Goal: Task Accomplishment & Management: Use online tool/utility

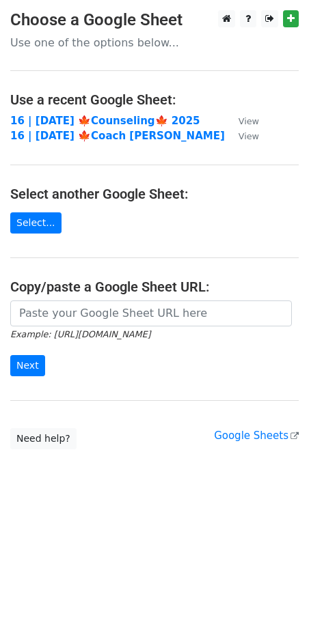
drag, startPoint x: 113, startPoint y: 330, endPoint x: 121, endPoint y: 309, distance: 22.5
click at [113, 330] on small "Example: https://docs.google.com/spreadsheets/d/abc/edit" at bounding box center [80, 334] width 140 height 10
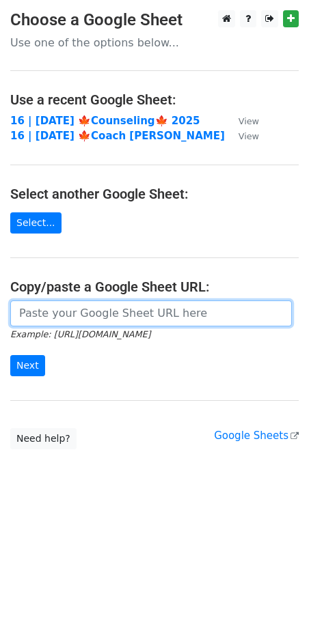
click at [121, 309] on input "url" at bounding box center [150, 313] width 281 height 26
paste input "https://docs.google.com/spreadsheets/d/1rS3Nrovkttig88P6OimVTeYJf006VjZ2xuaKNC0…"
type input "[URL][DOMAIN_NAME]"
click at [10, 355] on input "Next" at bounding box center [27, 365] width 35 height 21
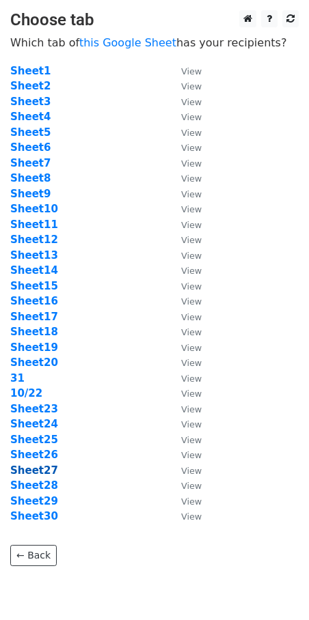
click at [40, 468] on strong "Sheet27" at bounding box center [34, 470] width 48 height 12
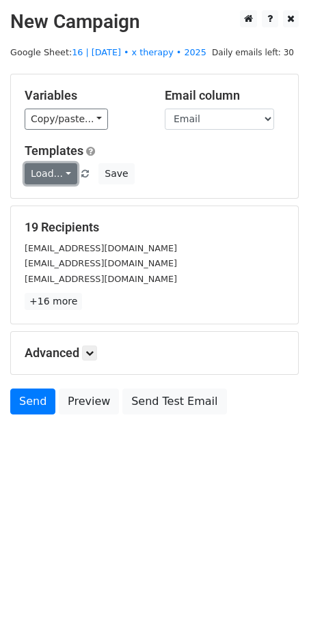
click at [61, 164] on link "Load..." at bounding box center [51, 173] width 53 height 21
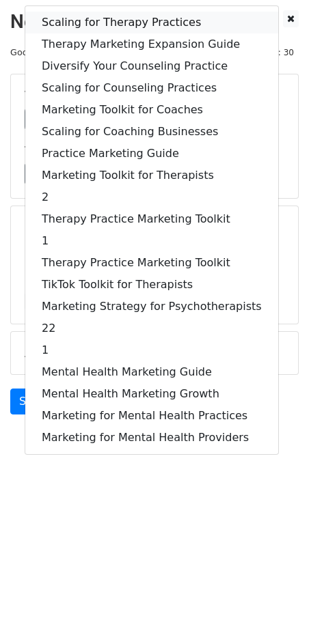
click at [118, 19] on link "Scaling for Therapy Practices" at bounding box center [151, 23] width 253 height 22
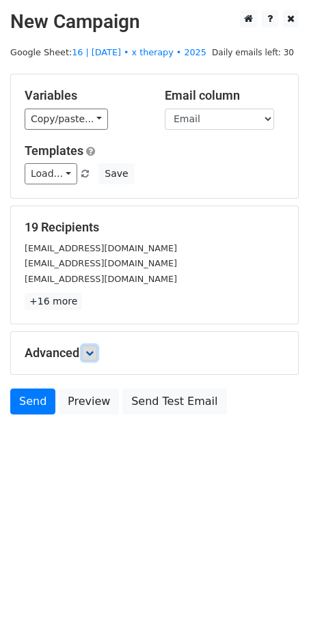
click at [94, 356] on icon at bounding box center [89, 353] width 8 height 8
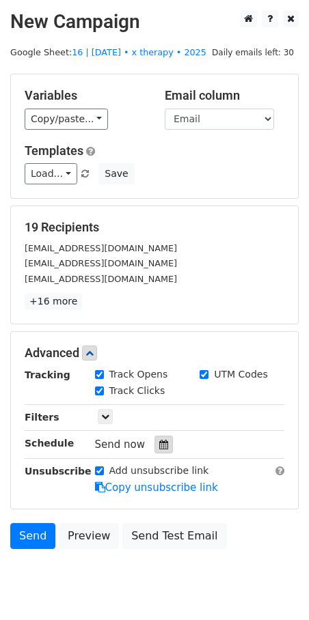
click at [154, 447] on div at bounding box center [163, 444] width 18 height 18
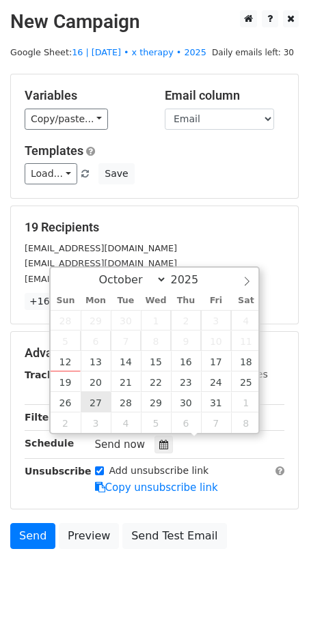
type input "2025-10-27 12:00"
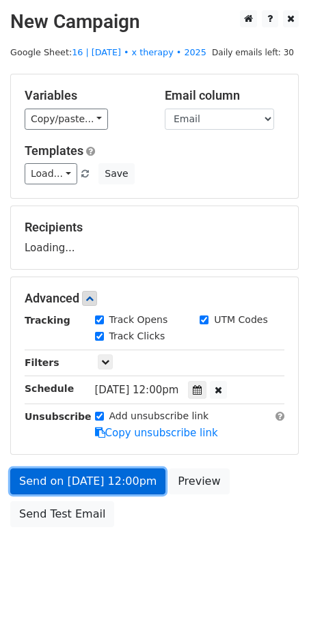
click at [76, 472] on link "Send on Oct 27 at 12:00pm" at bounding box center [87, 481] width 155 height 26
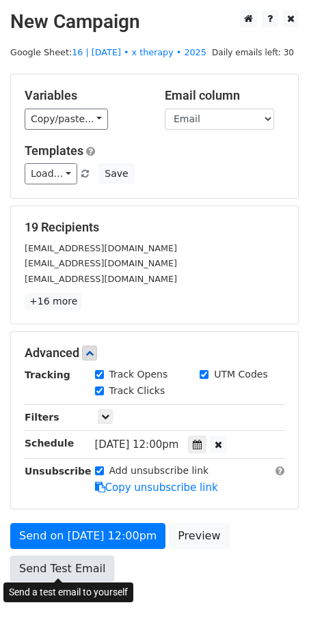
click at [63, 560] on link "Send Test Email" at bounding box center [62, 569] width 104 height 26
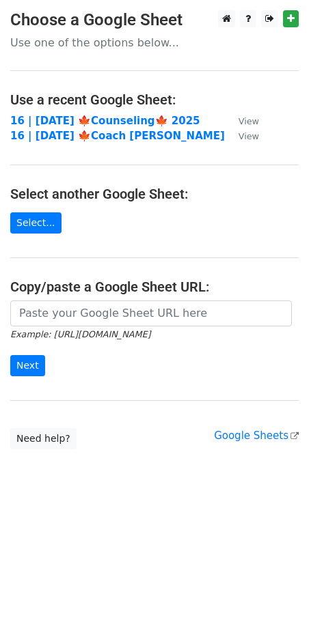
click at [79, 331] on small "Example: [URL][DOMAIN_NAME]" at bounding box center [80, 334] width 140 height 10
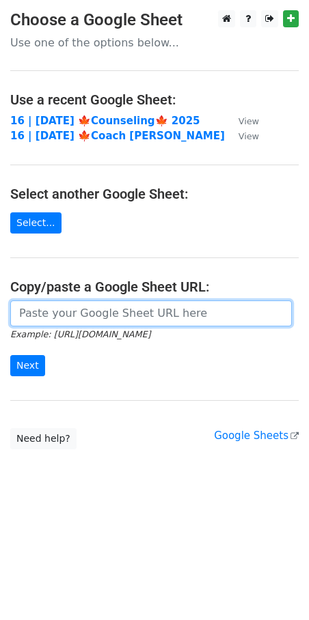
click at [86, 311] on input "url" at bounding box center [150, 313] width 281 height 26
paste input "https://docs.google.com/spreadsheets/d/1rS3Nrovkttig88P6OimVTeYJf006VjZ2xuaKNC0…"
type input "https://docs.google.com/spreadsheets/d/1rS3Nrovkttig88P6OimVTeYJf006VjZ2xuaKNC0…"
click at [10, 355] on input "Next" at bounding box center [27, 365] width 35 height 21
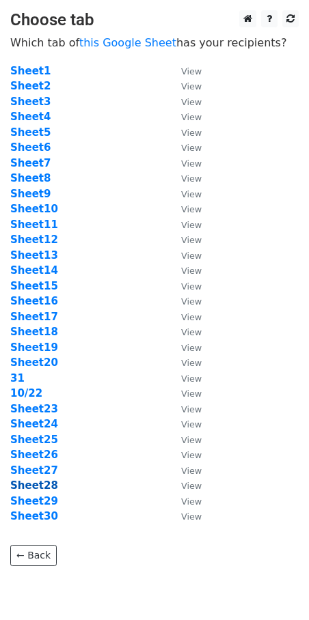
click at [40, 487] on strong "Sheet28" at bounding box center [34, 485] width 48 height 12
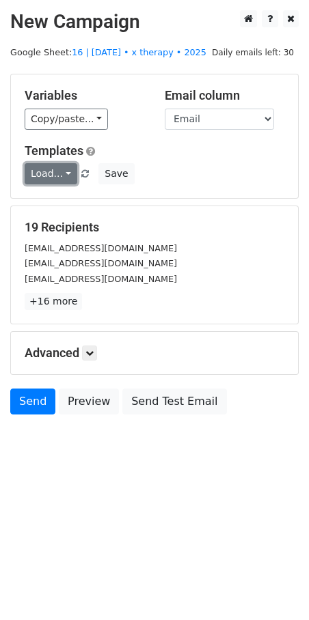
click at [65, 172] on link "Load..." at bounding box center [51, 173] width 53 height 21
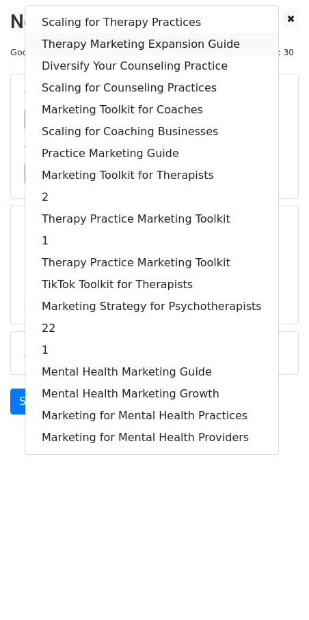
click at [145, 49] on link "Therapy Marketing Expansion Guide" at bounding box center [151, 44] width 253 height 22
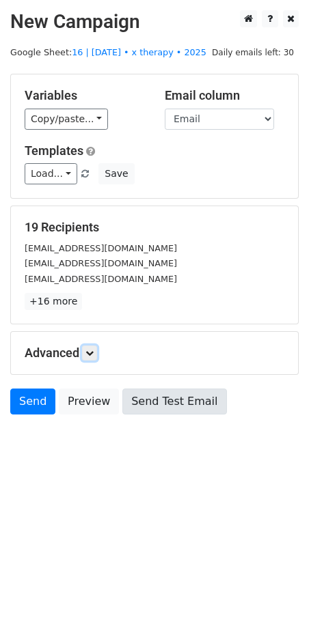
drag, startPoint x: 95, startPoint y: 353, endPoint x: 122, endPoint y: 401, distance: 55.6
click at [96, 354] on link at bounding box center [89, 352] width 15 height 15
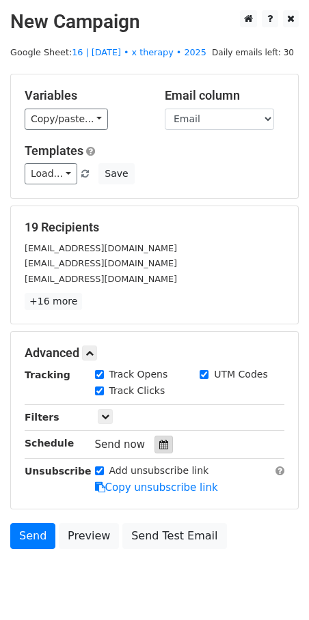
drag, startPoint x: 156, startPoint y: 442, endPoint x: 158, endPoint y: 419, distance: 22.6
click at [159, 442] on icon at bounding box center [163, 445] width 9 height 10
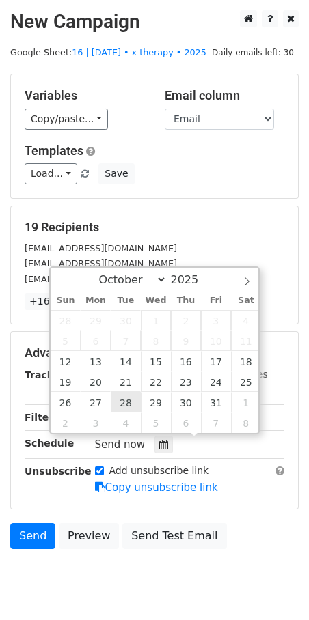
type input "2025-10-28 12:00"
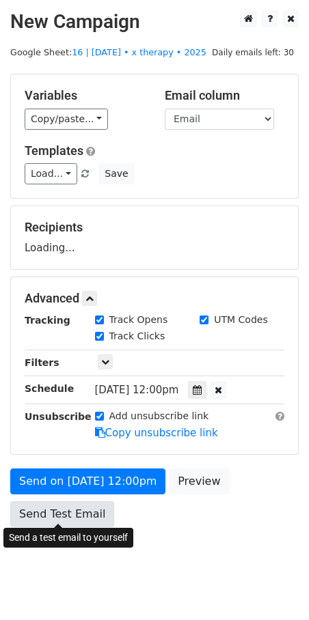
click at [49, 502] on link "Send Test Email" at bounding box center [62, 514] width 104 height 26
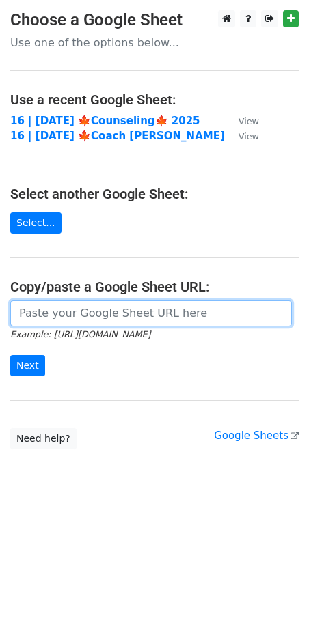
click at [66, 305] on input "url" at bounding box center [150, 313] width 281 height 26
paste input "[URL][DOMAIN_NAME]"
type input "[URL][DOMAIN_NAME]"
click at [10, 355] on input "Next" at bounding box center [27, 365] width 35 height 21
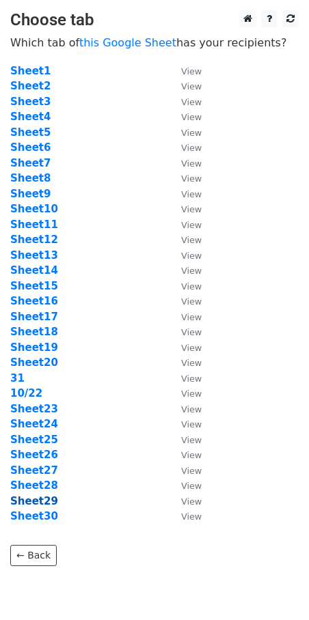
click at [43, 498] on strong "Sheet29" at bounding box center [34, 501] width 48 height 12
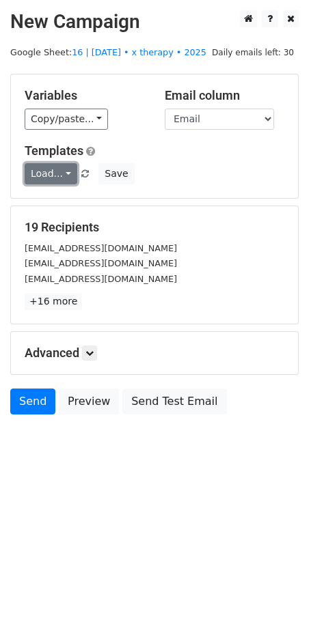
click at [59, 173] on link "Load..." at bounding box center [51, 173] width 53 height 21
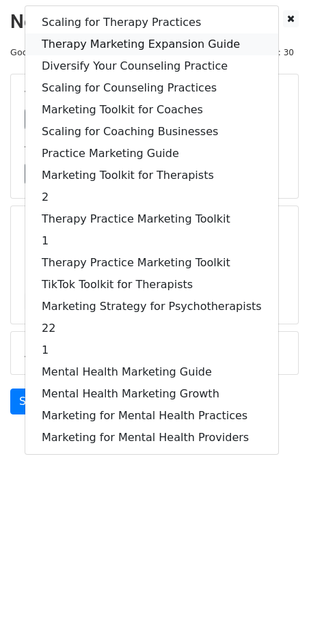
click at [118, 39] on link "Therapy Marketing Expansion Guide" at bounding box center [151, 44] width 253 height 22
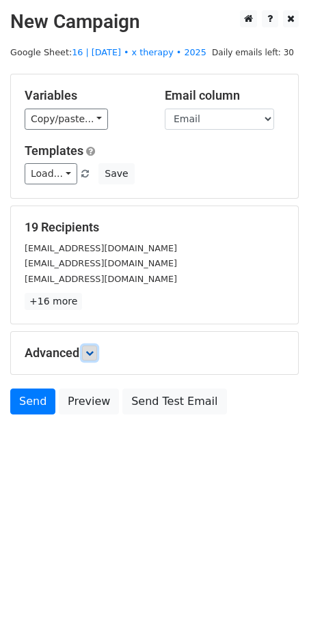
click at [88, 345] on link at bounding box center [89, 352] width 15 height 15
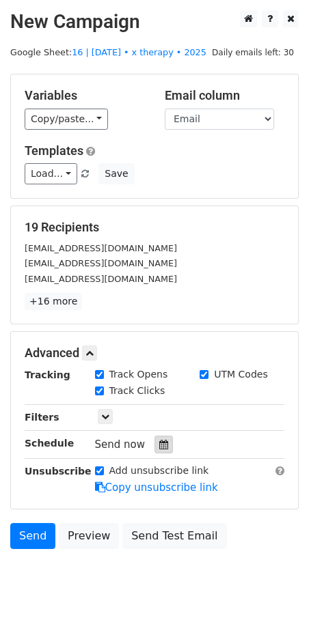
click at [159, 440] on icon at bounding box center [163, 445] width 9 height 10
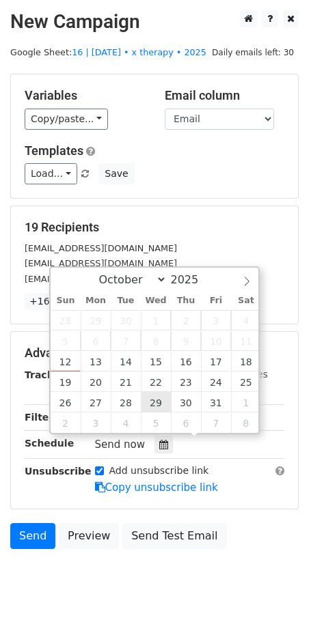
type input "2025-10-29 12:00"
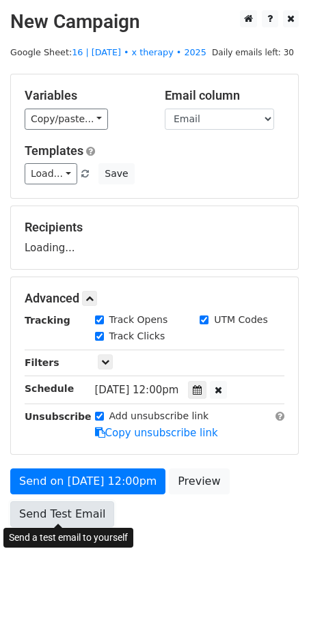
click at [102, 501] on link "Send Test Email" at bounding box center [62, 514] width 104 height 26
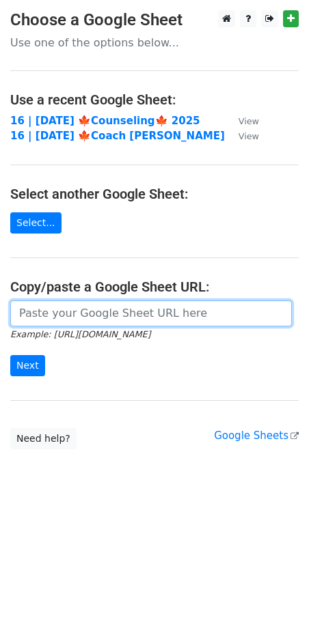
click at [98, 311] on input "url" at bounding box center [150, 313] width 281 height 26
paste input "[URL][DOMAIN_NAME]"
type input "[URL][DOMAIN_NAME]"
click at [10, 355] on input "Next" at bounding box center [27, 365] width 35 height 21
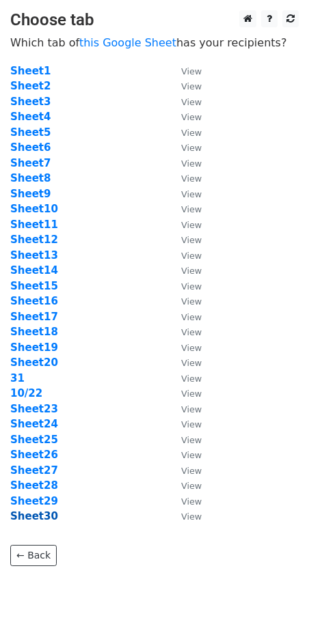
click at [38, 515] on strong "Sheet30" at bounding box center [34, 516] width 48 height 12
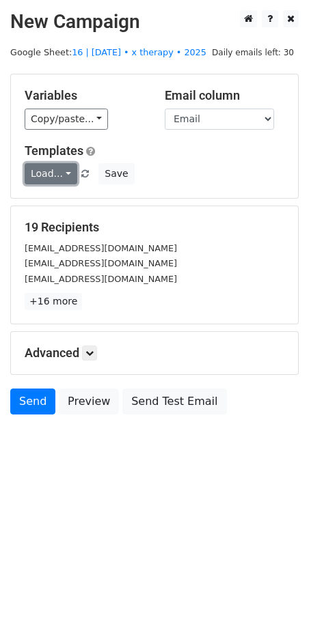
click at [48, 170] on link "Load..." at bounding box center [51, 173] width 53 height 21
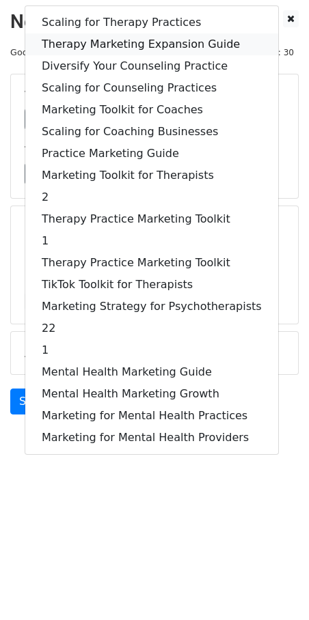
click at [116, 48] on link "Therapy Marketing Expansion Guide" at bounding box center [151, 44] width 253 height 22
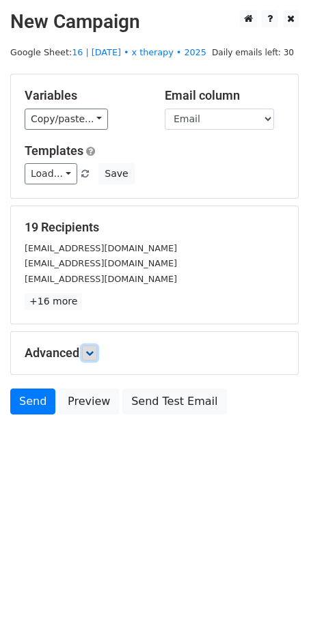
click at [96, 353] on link at bounding box center [89, 352] width 15 height 15
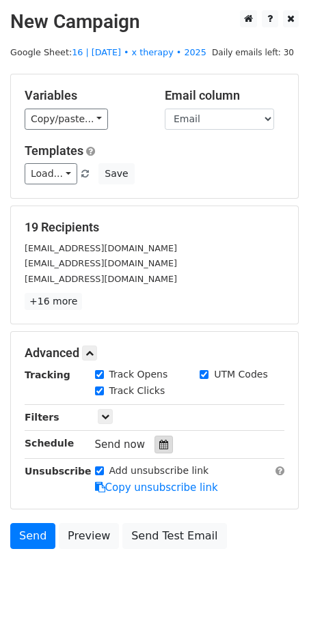
click at [159, 440] on icon at bounding box center [163, 445] width 9 height 10
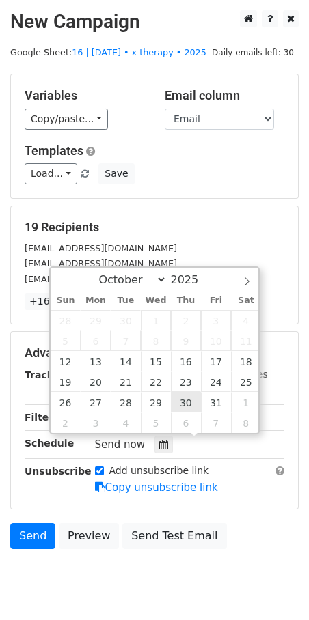
type input "2025-10-30 12:00"
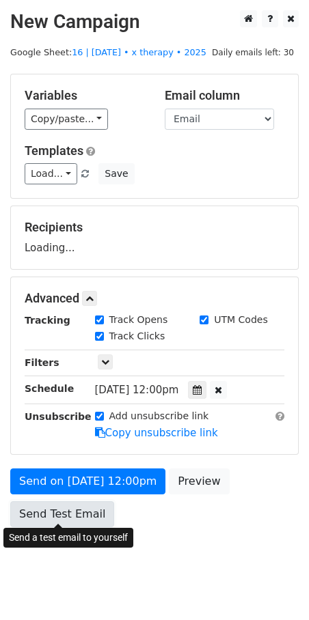
click at [87, 511] on link "Send Test Email" at bounding box center [62, 514] width 104 height 26
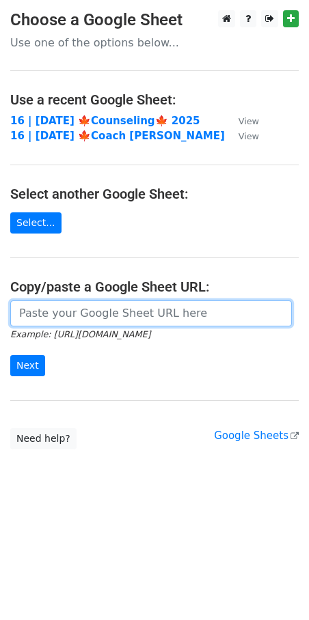
click at [85, 313] on input "url" at bounding box center [150, 313] width 281 height 26
paste input "https://docs.google.com/spreadsheets/d/1rS3Nrovkttig88P6OimVTeYJf006VjZ2xuaKNC0…"
type input "https://docs.google.com/spreadsheets/d/1rS3Nrovkttig88P6OimVTeYJf006VjZ2xuaKNC0…"
click at [10, 355] on input "Next" at bounding box center [27, 365] width 35 height 21
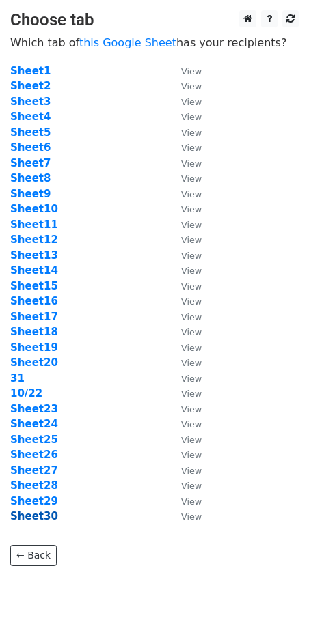
click at [42, 517] on strong "Sheet30" at bounding box center [34, 516] width 48 height 12
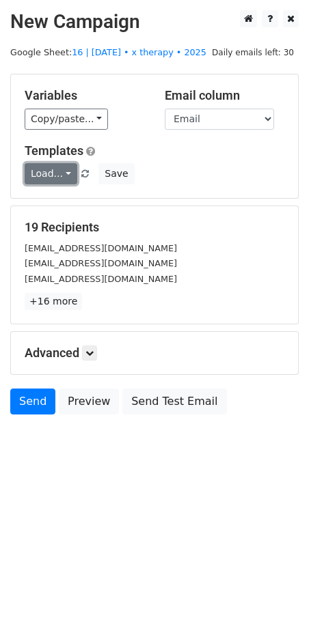
click at [54, 171] on link "Load..." at bounding box center [51, 173] width 53 height 21
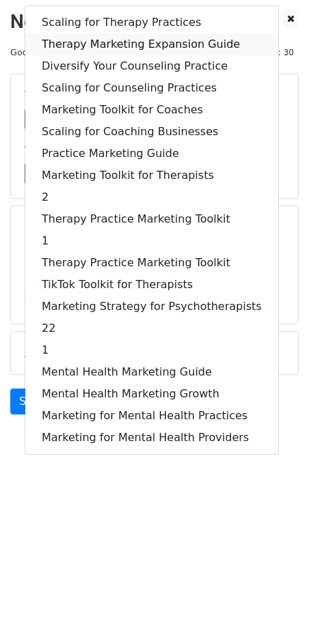
click at [128, 44] on link "Therapy Marketing Expansion Guide" at bounding box center [151, 44] width 253 height 22
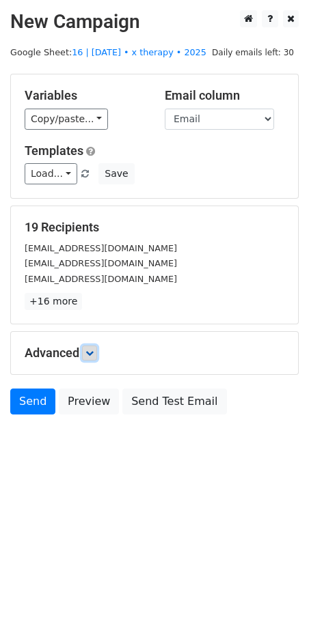
click at [92, 354] on icon at bounding box center [89, 353] width 8 height 8
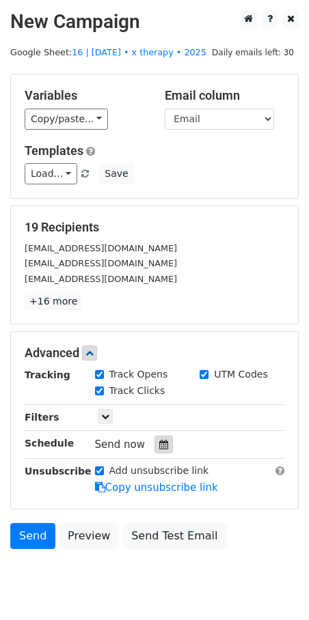
click at [154, 446] on div at bounding box center [163, 444] width 18 height 18
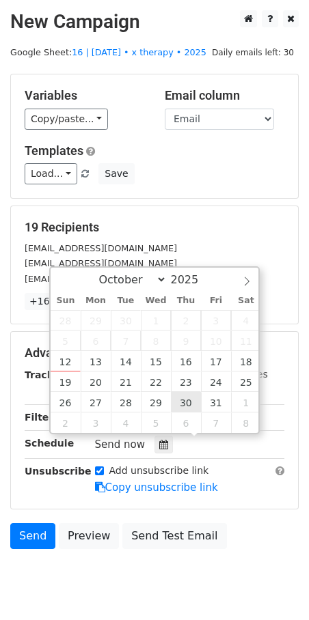
type input "2025-10-30 12:00"
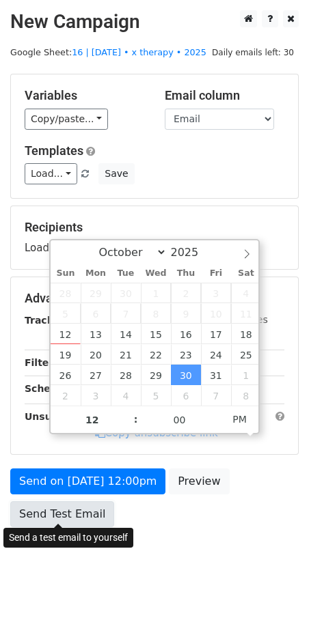
click at [83, 504] on link "Send Test Email" at bounding box center [62, 514] width 104 height 26
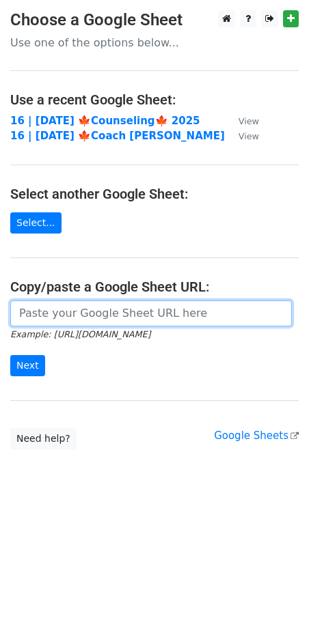
click at [82, 319] on input "url" at bounding box center [150, 313] width 281 height 26
paste input "https://docs.google.com/spreadsheets/d/1rS3Nrovkttig88P6OimVTeYJf006VjZ2xuaKNC0…"
type input "https://docs.google.com/spreadsheets/d/1rS3Nrovkttig88P6OimVTeYJf006VjZ2xuaKNC0…"
click at [10, 355] on input "Next" at bounding box center [27, 365] width 35 height 21
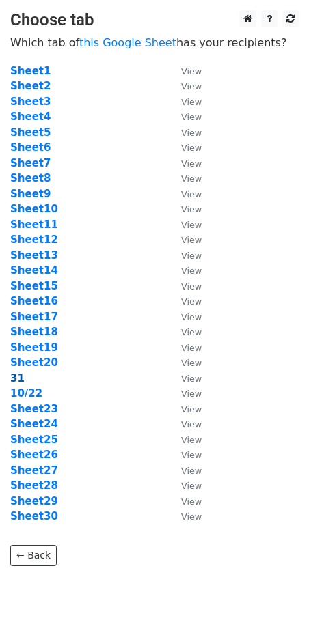
click at [16, 374] on strong "31" at bounding box center [17, 378] width 14 height 12
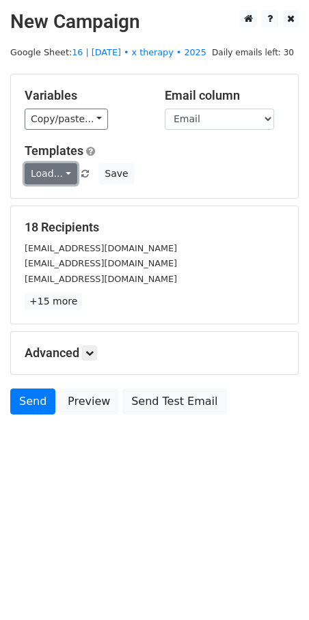
click at [48, 171] on link "Load..." at bounding box center [51, 173] width 53 height 21
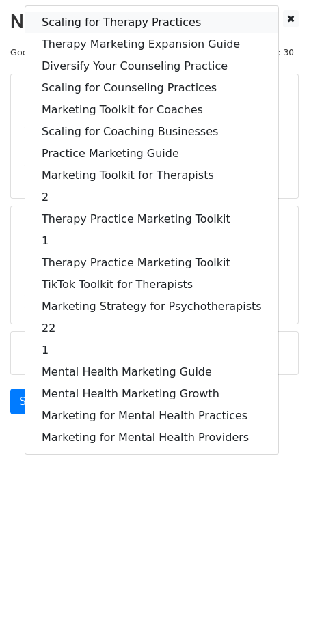
click at [96, 24] on link "Scaling for Therapy Practices" at bounding box center [151, 23] width 253 height 22
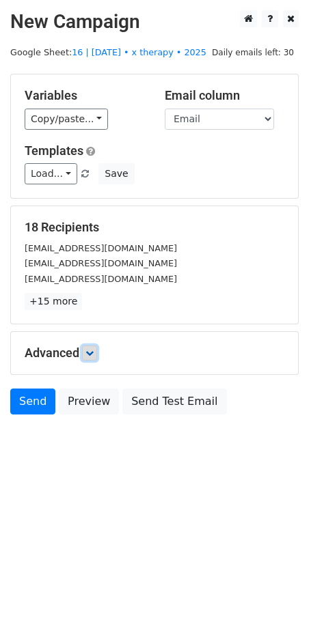
click at [85, 349] on link at bounding box center [89, 352] width 15 height 15
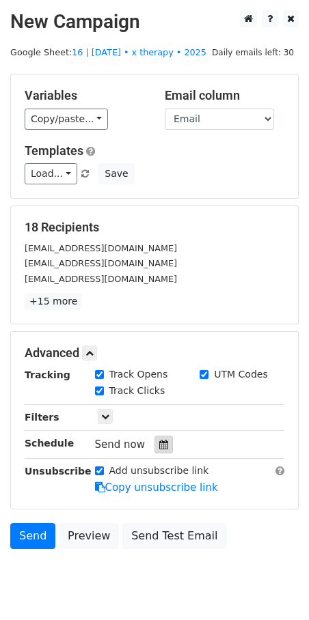
click at [159, 444] on icon at bounding box center [163, 445] width 9 height 10
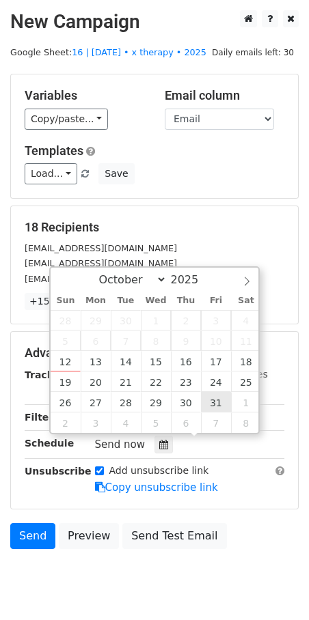
type input "2025-10-31 12:00"
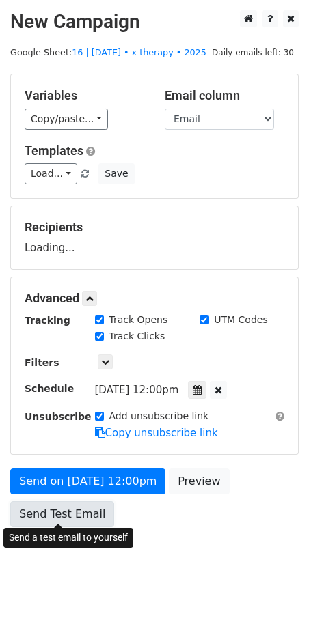
click at [76, 504] on link "Send Test Email" at bounding box center [62, 514] width 104 height 26
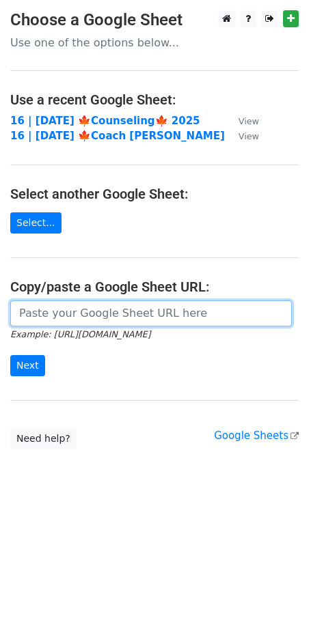
click at [86, 313] on input "url" at bounding box center [150, 313] width 281 height 26
paste input "https://docs.google.com/spreadsheets/d/1rS3Nrovkttig88P6OimVTeYJf006VjZ2xuaKNC0…"
type input "https://docs.google.com/spreadsheets/d/1rS3Nrovkttig88P6OimVTeYJf006VjZ2xuaKNC0…"
click at [10, 355] on input "Next" at bounding box center [27, 365] width 35 height 21
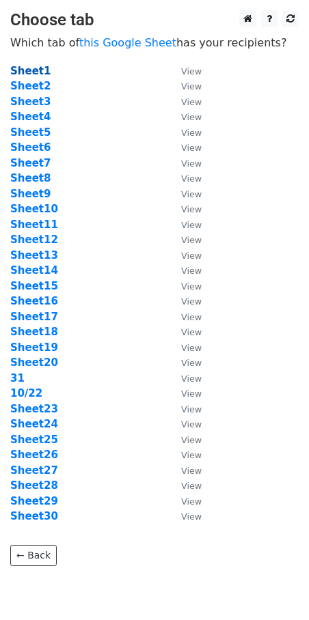
click at [33, 72] on strong "Sheet1" at bounding box center [30, 71] width 40 height 12
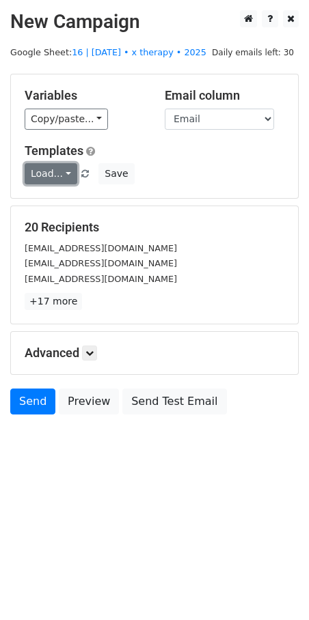
click at [53, 167] on link "Load..." at bounding box center [51, 173] width 53 height 21
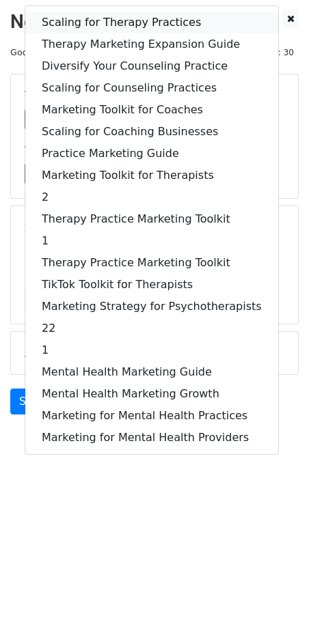
click at [111, 21] on link "Scaling for Therapy Practices" at bounding box center [151, 23] width 253 height 22
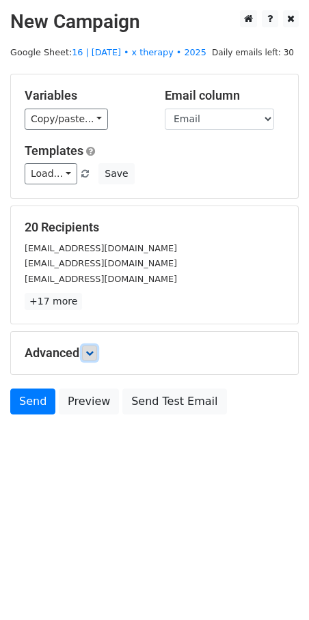
click at [93, 351] on icon at bounding box center [89, 353] width 8 height 8
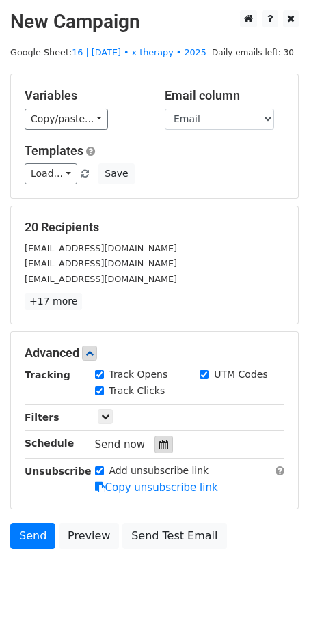
click at [159, 440] on icon at bounding box center [163, 445] width 9 height 10
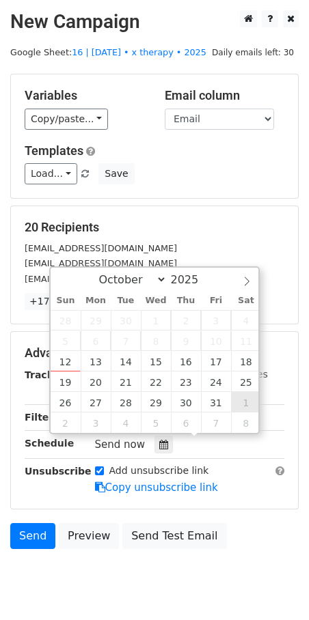
type input "2025-11-01 12:00"
select select "10"
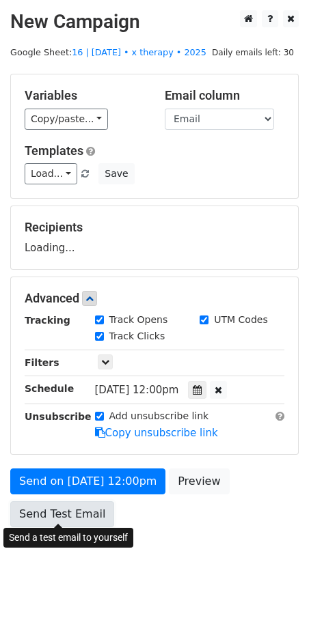
click at [81, 509] on link "Send Test Email" at bounding box center [62, 514] width 104 height 26
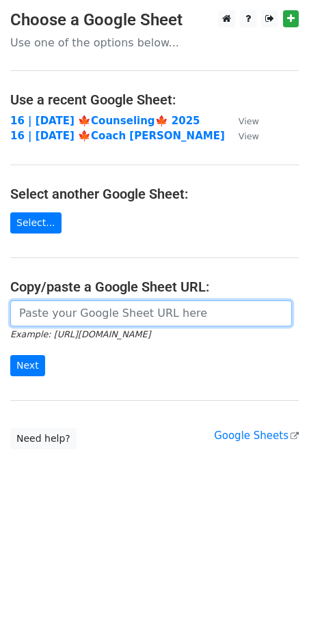
click at [84, 321] on input "url" at bounding box center [150, 313] width 281 height 26
paste input "https://docs.google.com/spreadsheets/d/1rS3Nrovkttig88P6OimVTeYJf006VjZ2xuaKNC0…"
type input "https://docs.google.com/spreadsheets/d/1rS3Nrovkttig88P6OimVTeYJf006VjZ2xuaKNC0…"
click at [10, 355] on input "Next" at bounding box center [27, 365] width 35 height 21
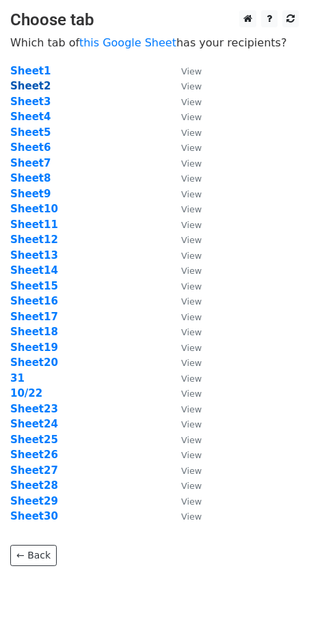
click at [30, 86] on strong "Sheet2" at bounding box center [30, 86] width 40 height 12
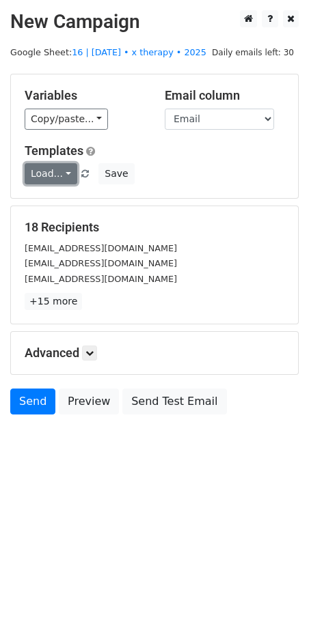
click at [55, 167] on link "Load..." at bounding box center [51, 173] width 53 height 21
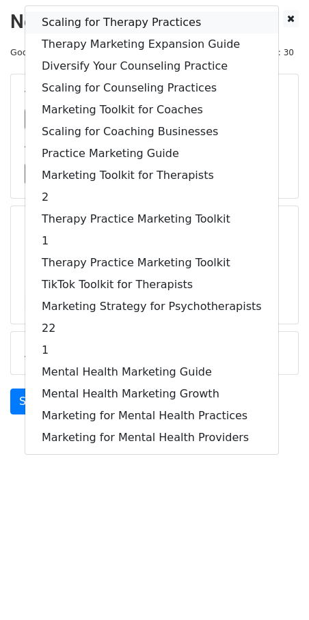
click at [99, 27] on link "Scaling for Therapy Practices" at bounding box center [151, 23] width 253 height 22
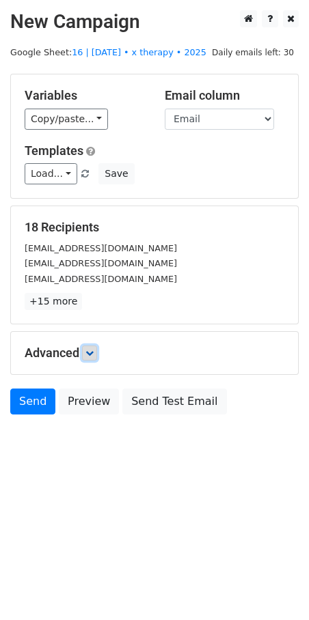
click at [89, 349] on icon at bounding box center [89, 353] width 8 height 8
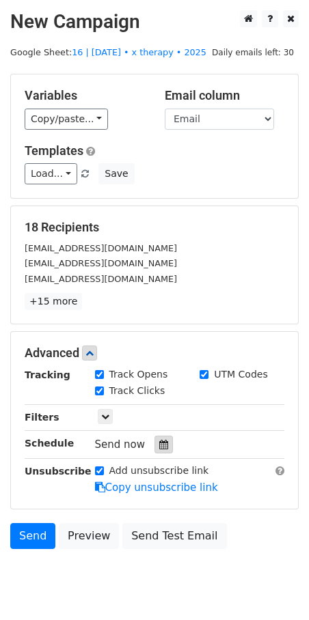
click at [154, 436] on div at bounding box center [163, 444] width 18 height 18
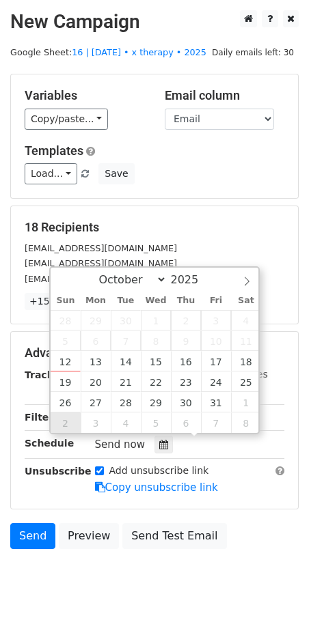
type input "[DATE] 12:00"
select select "10"
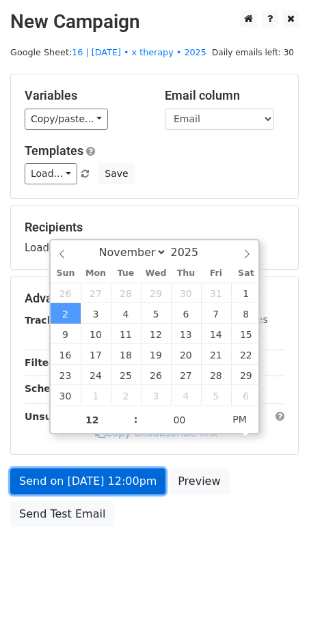
click at [70, 483] on link "Send on [DATE] 12:00pm" at bounding box center [87, 481] width 155 height 26
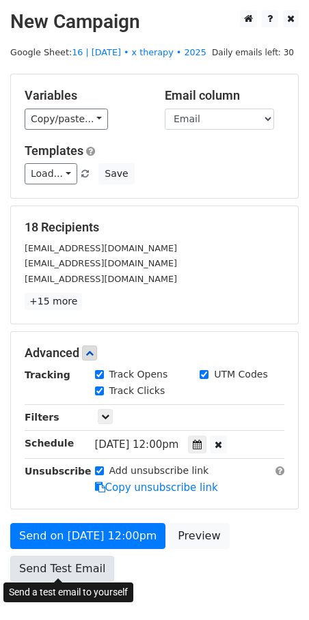
click at [74, 560] on link "Send Test Email" at bounding box center [62, 569] width 104 height 26
